Goal: Task Accomplishment & Management: Manage account settings

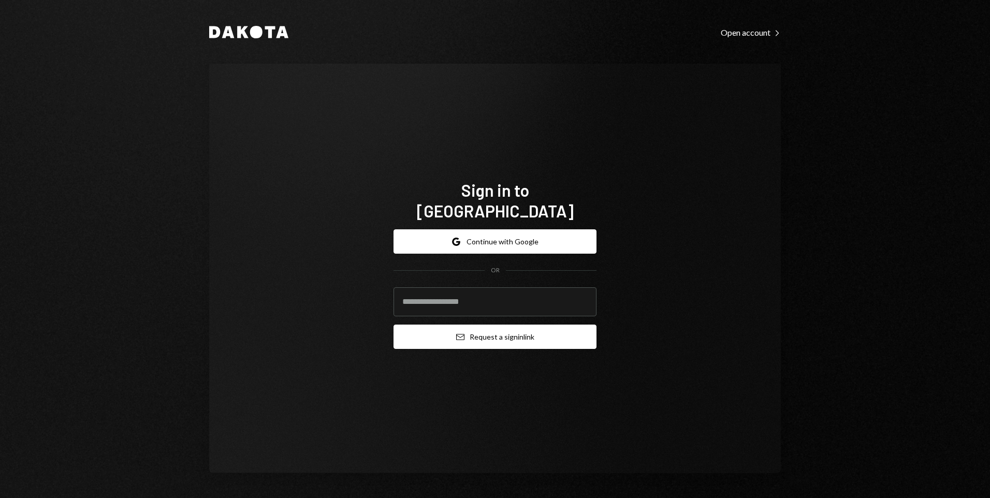
click at [491, 329] on button "Email Request a sign in link" at bounding box center [494, 337] width 203 height 24
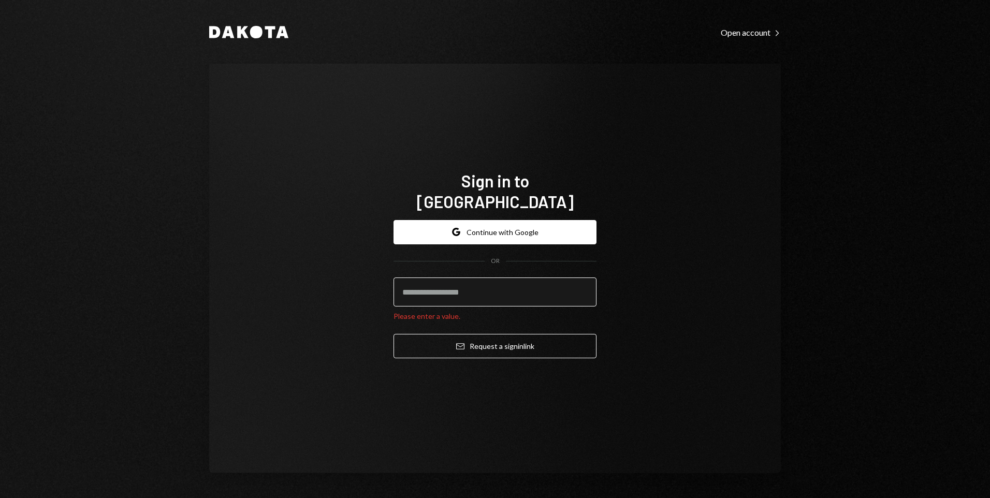
click at [475, 285] on input "email" at bounding box center [494, 292] width 203 height 29
type input "**********"
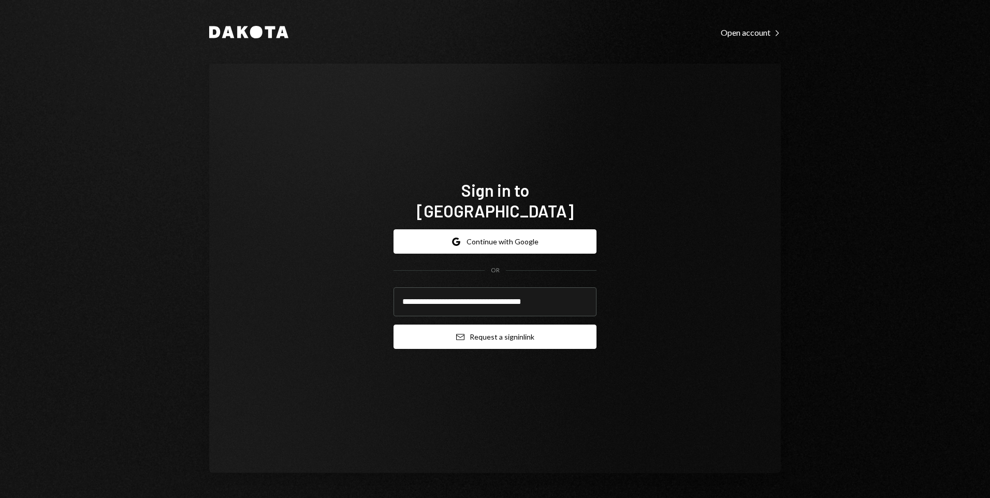
click at [493, 328] on button "Email Request a sign in link" at bounding box center [494, 337] width 203 height 24
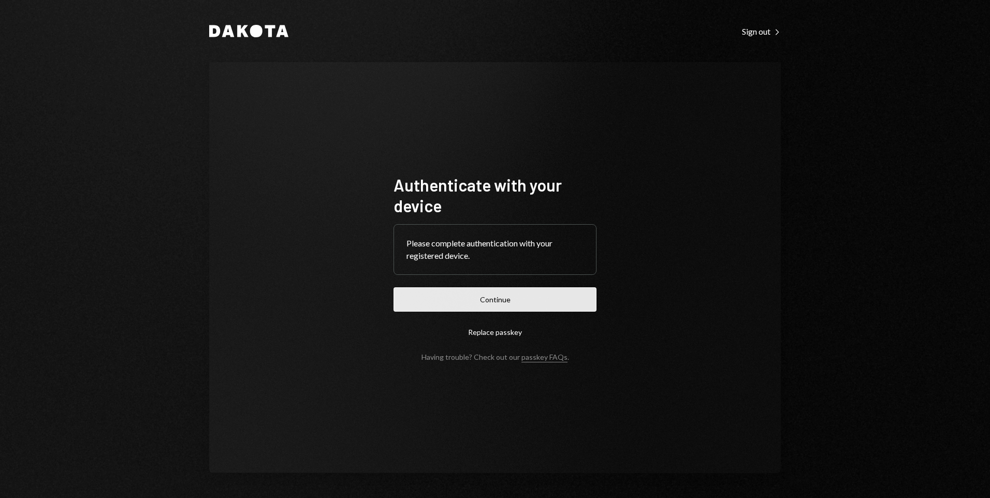
click at [498, 299] on button "Continue" at bounding box center [494, 299] width 203 height 24
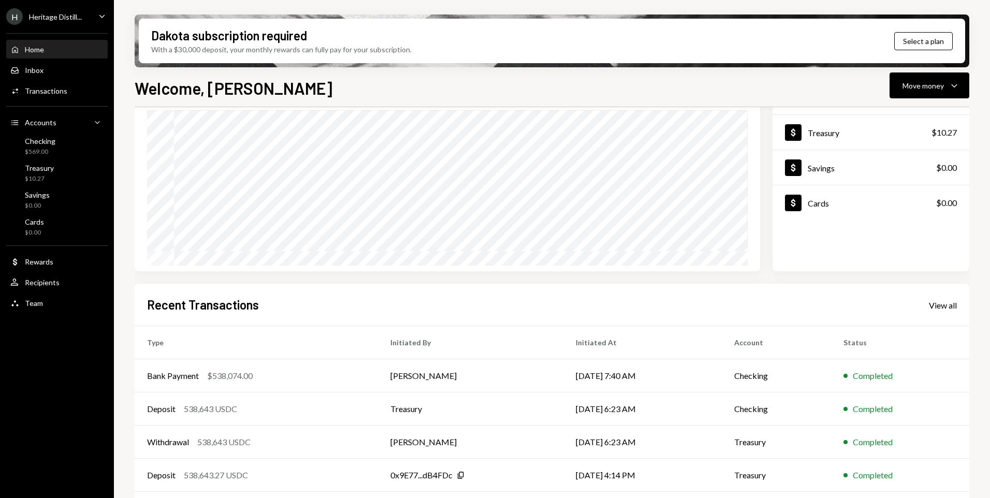
scroll to position [104, 0]
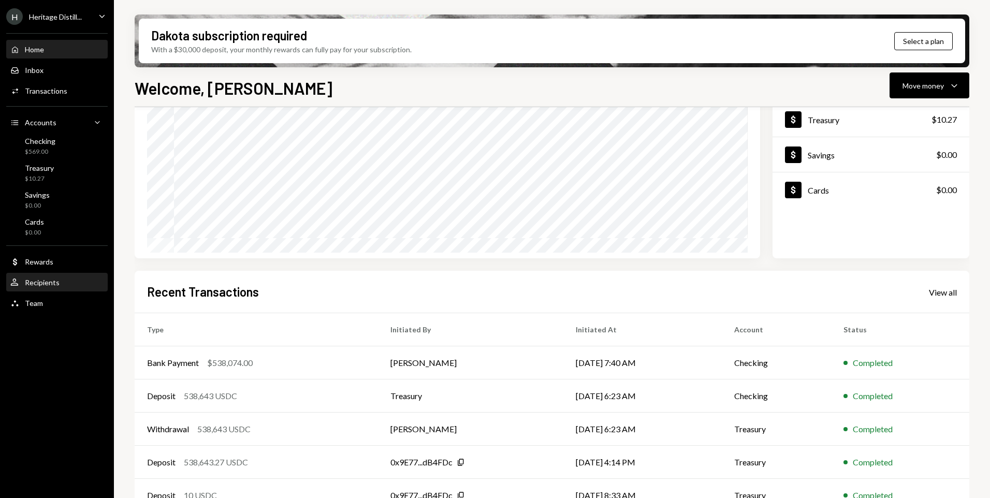
click at [40, 282] on div "Recipients" at bounding box center [42, 282] width 35 height 9
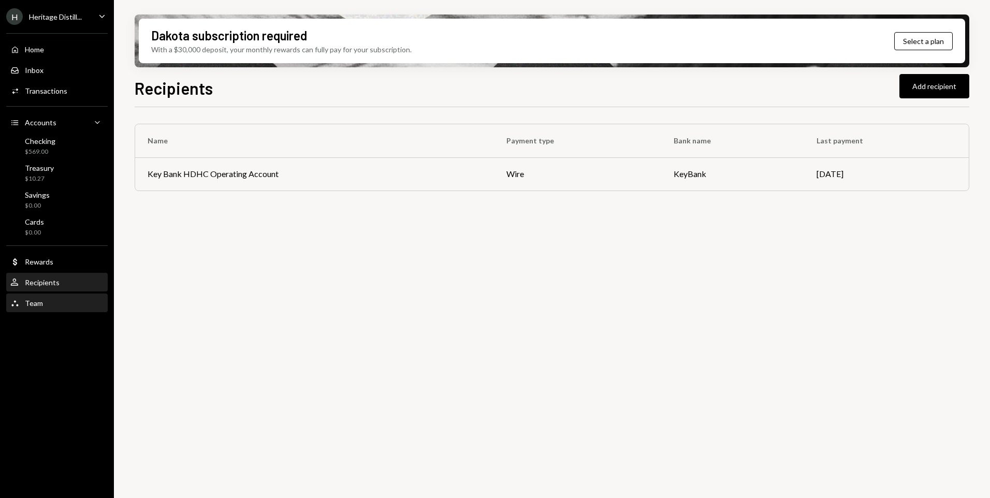
click at [33, 302] on div "Team" at bounding box center [34, 303] width 18 height 9
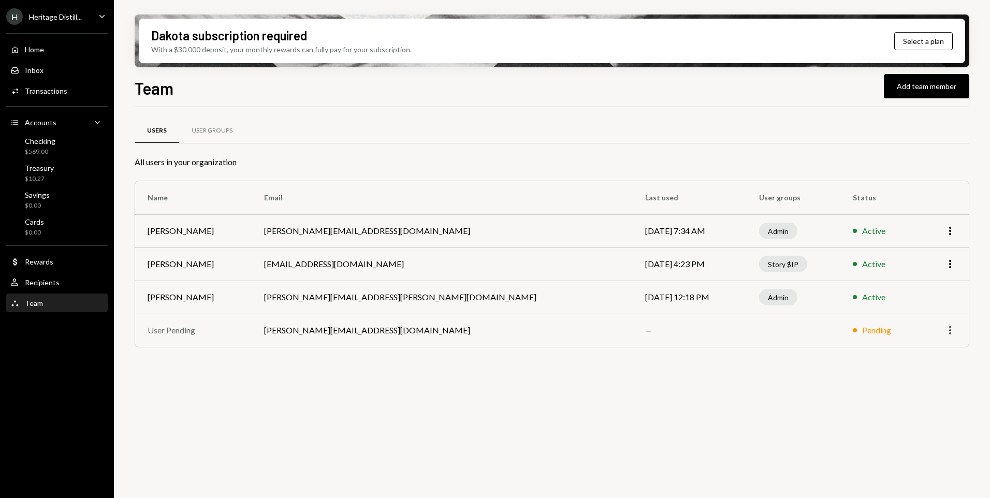
click at [951, 329] on icon "More" at bounding box center [950, 330] width 12 height 12
click at [862, 332] on div "Pending" at bounding box center [876, 330] width 29 height 12
click at [171, 336] on div "User Pending" at bounding box center [194, 330] width 92 height 12
click at [222, 332] on div "User Pending" at bounding box center [194, 330] width 92 height 12
click at [316, 333] on td "[PERSON_NAME][EMAIL_ADDRESS][DOMAIN_NAME]" at bounding box center [442, 330] width 381 height 33
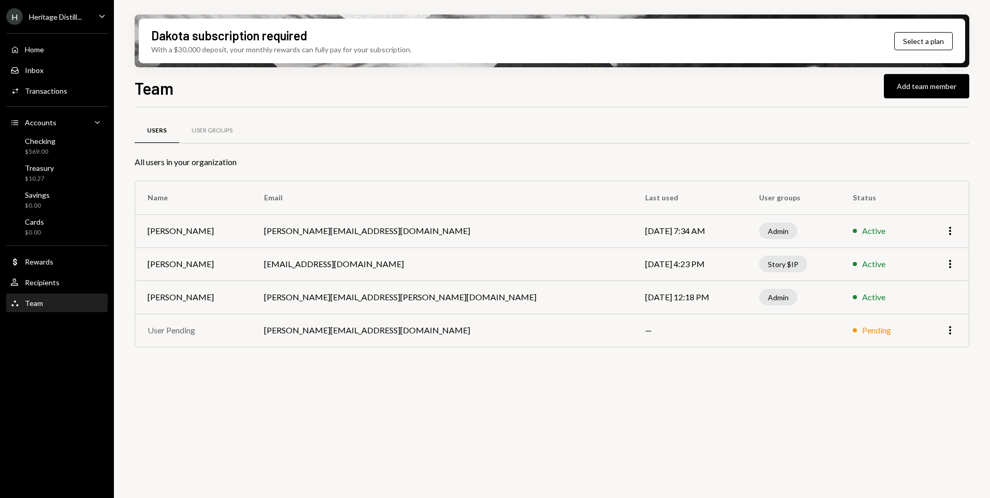
click at [862, 329] on div "Pending" at bounding box center [876, 330] width 29 height 12
click at [924, 88] on button "Add team member" at bounding box center [926, 86] width 85 height 24
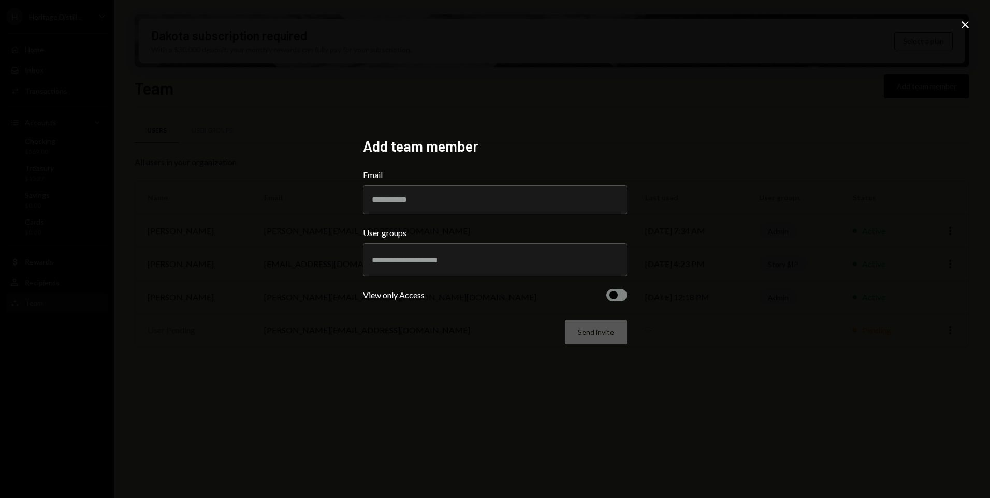
click at [964, 25] on icon "Close" at bounding box center [965, 25] width 12 height 12
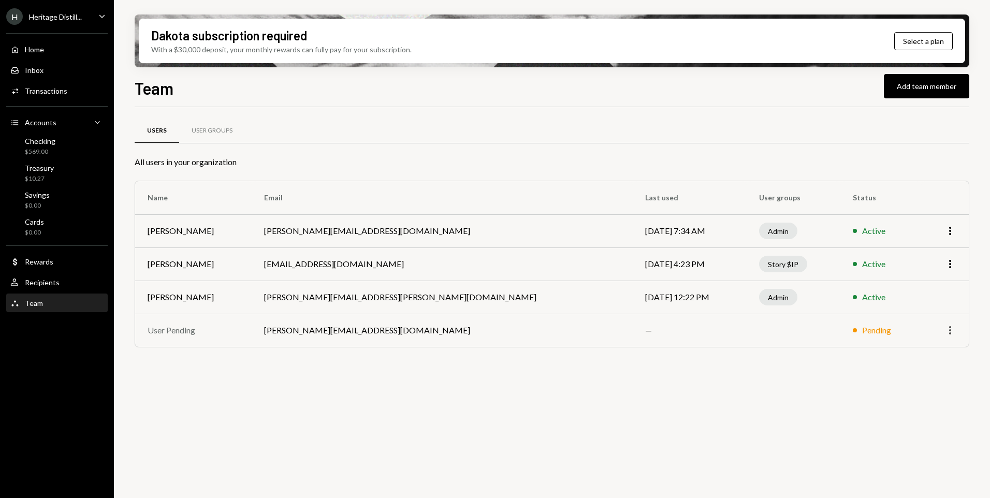
click at [947, 330] on icon "More" at bounding box center [950, 330] width 12 height 12
click at [51, 89] on div "Transactions" at bounding box center [46, 90] width 42 height 9
